Goal: Complete application form

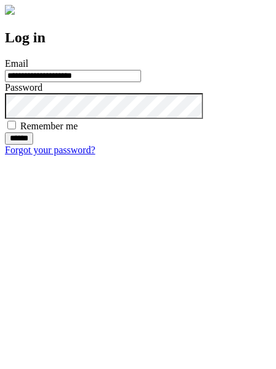
type input "**********"
click at [33, 145] on input "******" at bounding box center [19, 138] width 28 height 12
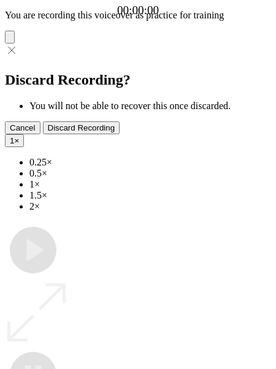
type input "**********"
